Goal: Task Accomplishment & Management: Manage account settings

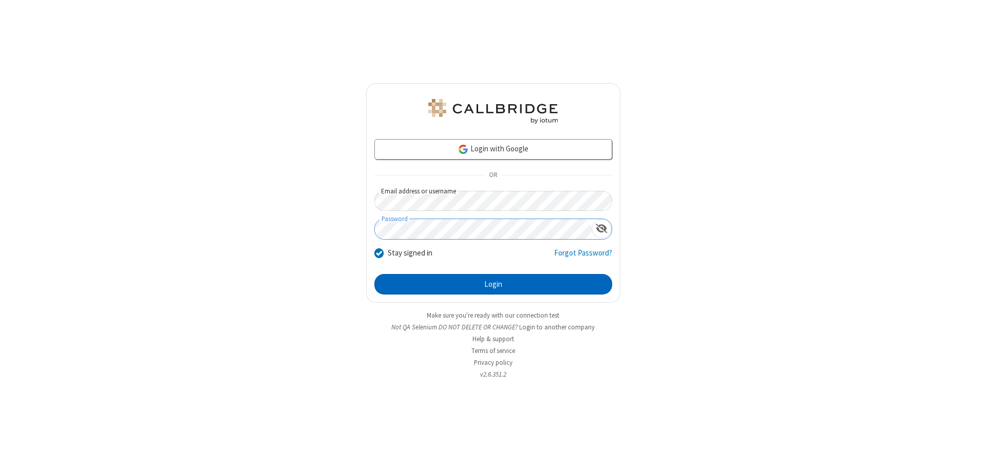
click at [493, 284] on button "Login" at bounding box center [493, 284] width 238 height 21
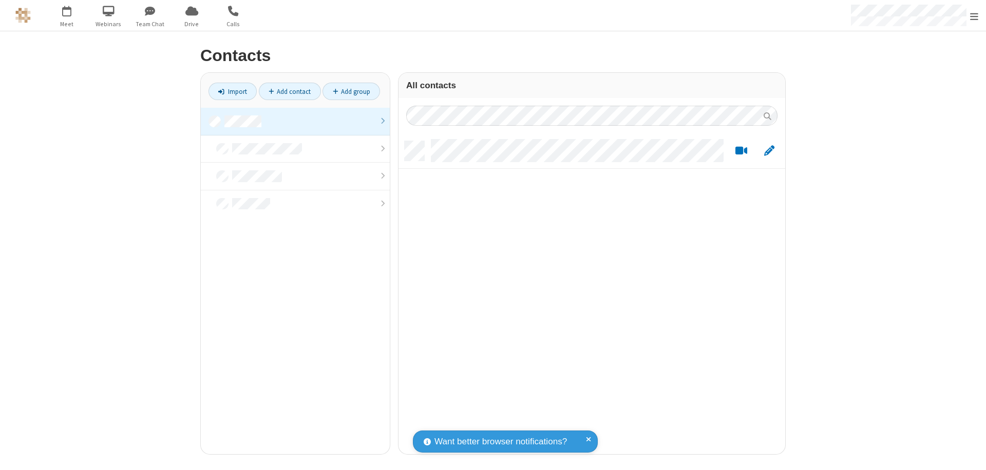
scroll to position [313, 379]
click at [295, 121] on link at bounding box center [295, 122] width 189 height 28
click at [290, 91] on link "Add contact" at bounding box center [290, 91] width 62 height 17
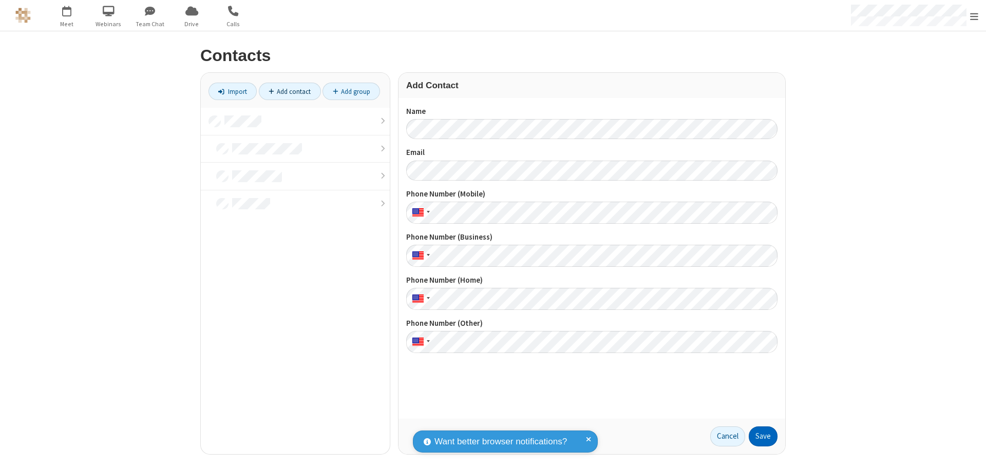
click at [763, 436] on button "Save" at bounding box center [763, 437] width 29 height 21
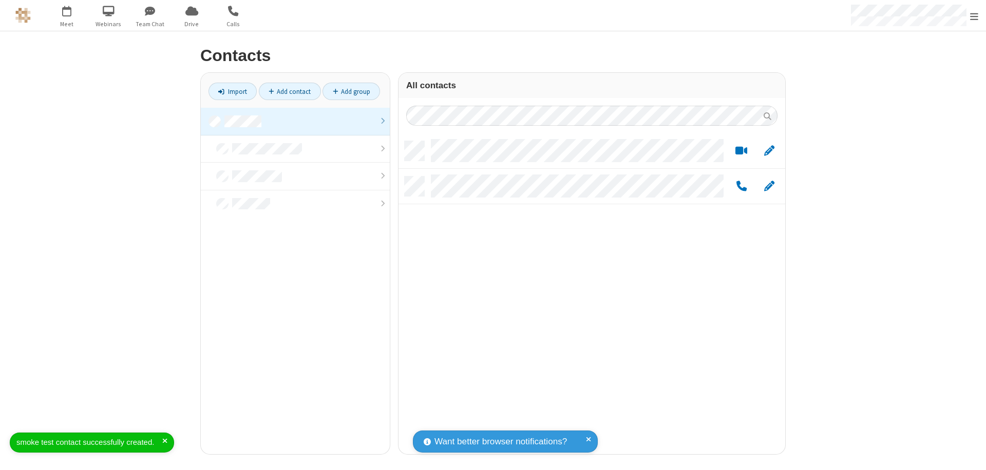
scroll to position [313, 379]
